Goal: Task Accomplishment & Management: Manage account settings

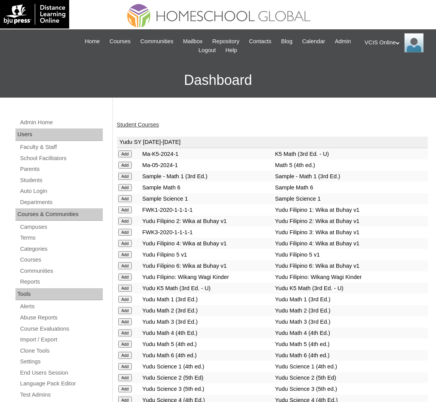
click at [381, 41] on div "VCIS Online My Profile My Settings Logout" at bounding box center [396, 42] width 64 height 19
click at [381, 75] on span "Logout" at bounding box center [377, 73] width 15 height 6
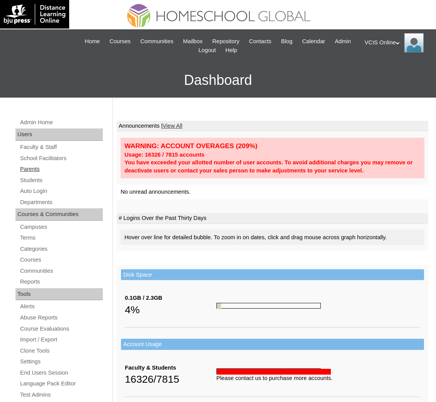
click at [25, 168] on link "Parents" at bounding box center [60, 169] width 83 height 10
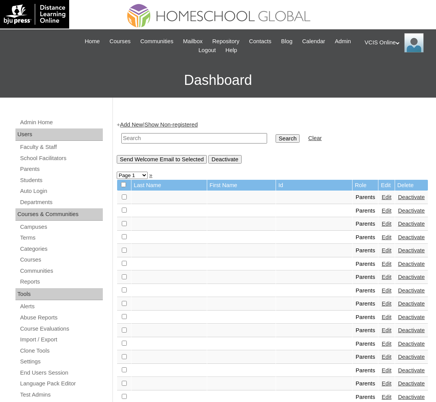
click at [202, 140] on input "text" at bounding box center [194, 138] width 146 height 10
type input "ecalingo2025"
click at [275, 134] on input "Search" at bounding box center [287, 138] width 24 height 8
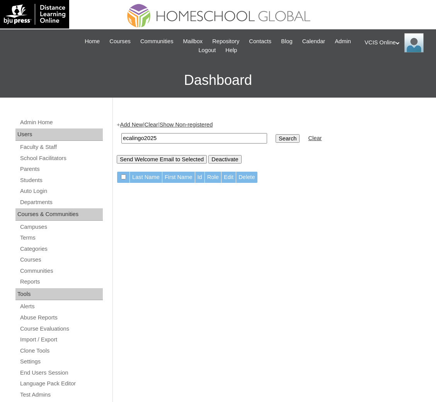
click at [154, 139] on input "ecalingo2025" at bounding box center [194, 138] width 146 height 10
paste input "VCIS027-6A-PA"
type input "VCIS027-6A-PA2025"
click at [275, 134] on input "Search" at bounding box center [287, 138] width 24 height 8
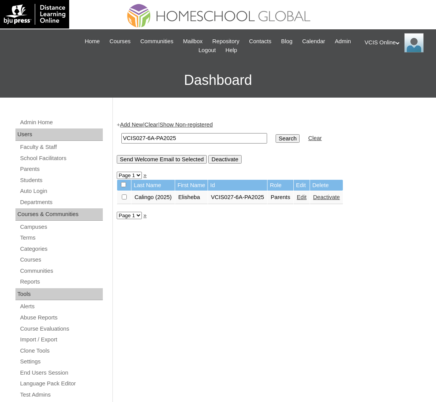
click at [303, 194] on link "Edit" at bounding box center [302, 197] width 10 height 6
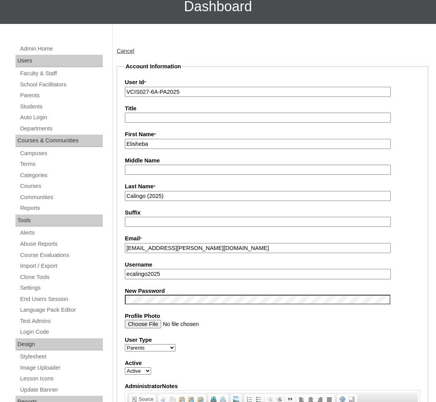
scroll to position [605, 0]
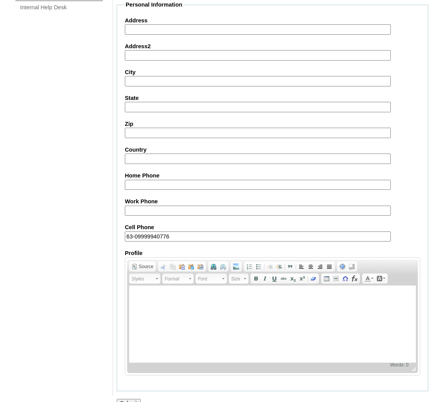
click at [131, 399] on input "Submit" at bounding box center [129, 403] width 24 height 8
